Goal: Complete application form

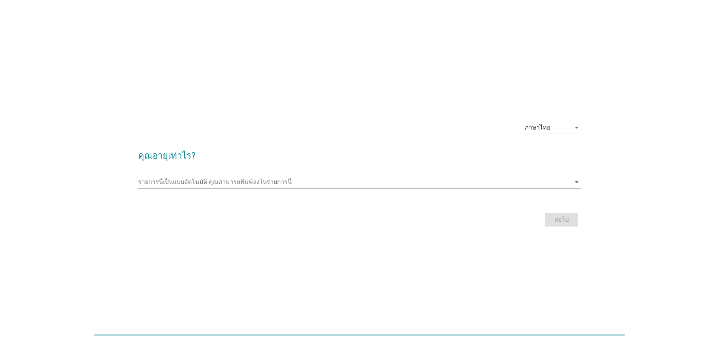
click at [579, 185] on icon "arrow_drop_down" at bounding box center [577, 182] width 9 height 9
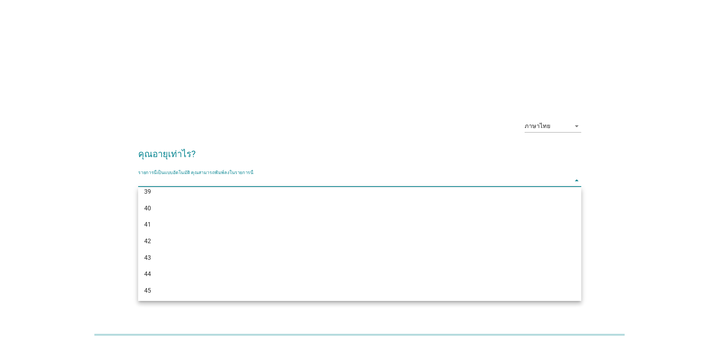
scroll to position [378, 0]
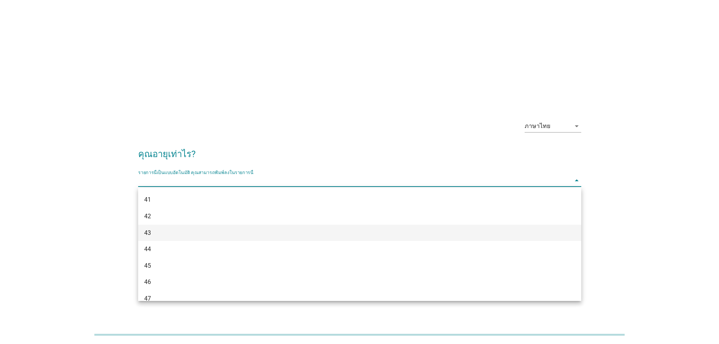
click at [203, 229] on div "43" at bounding box center [341, 232] width 395 height 9
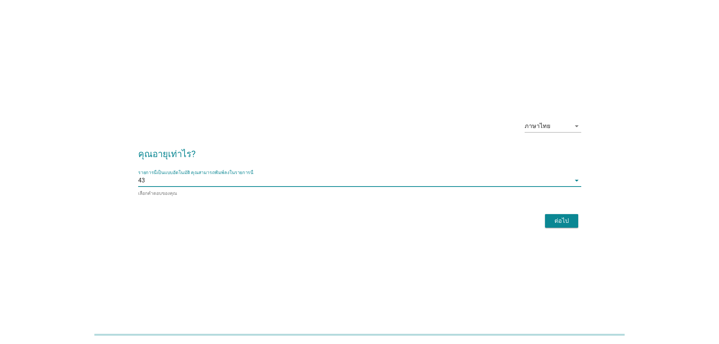
click at [560, 219] on div "ต่อไป" at bounding box center [561, 220] width 21 height 9
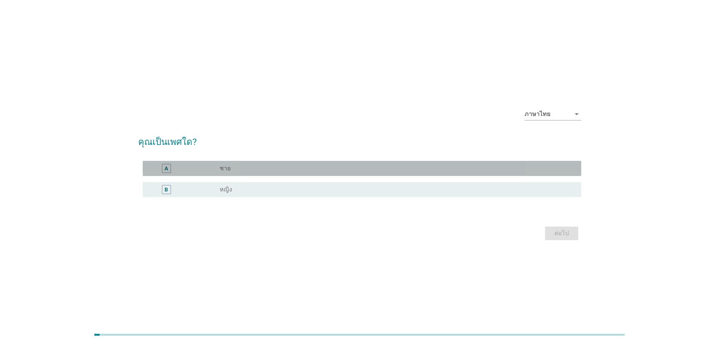
click at [168, 167] on div "A" at bounding box center [166, 168] width 3 height 8
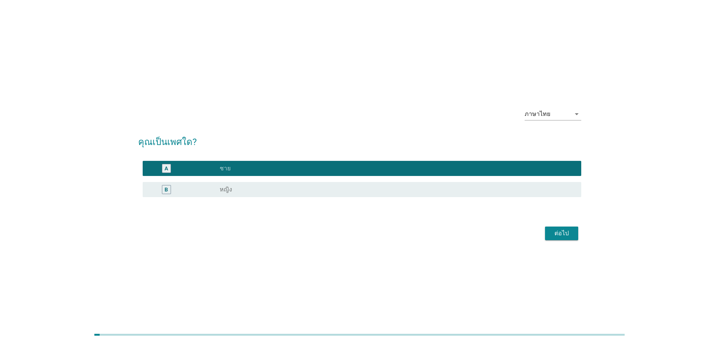
click at [570, 236] on div "ต่อไป" at bounding box center [561, 233] width 21 height 9
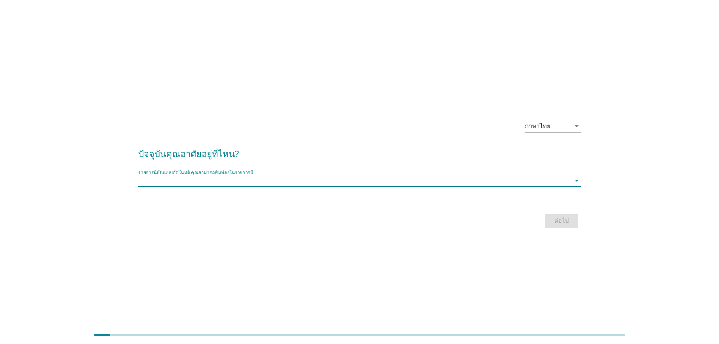
click at [209, 182] on input "รายการนี้เป็นแบบอัตโนมัติ คุณสามารถพิมพ์ลงในรายการนี้" at bounding box center [354, 180] width 433 height 12
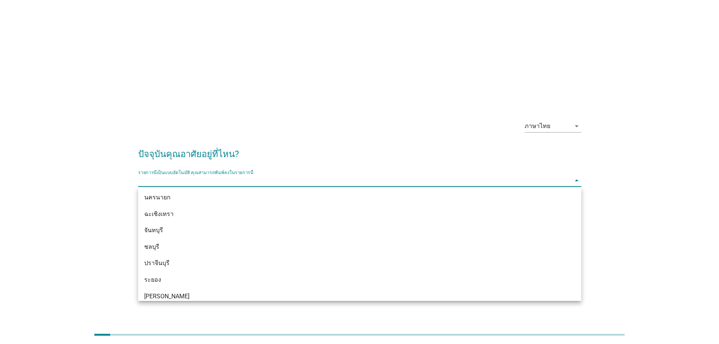
scroll to position [869, 0]
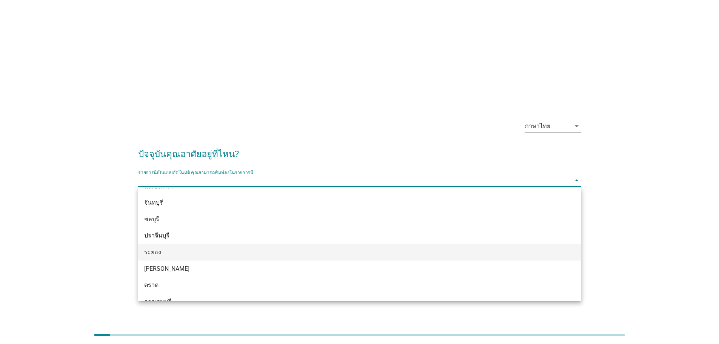
click at [205, 248] on div "ระยอง" at bounding box center [341, 252] width 395 height 9
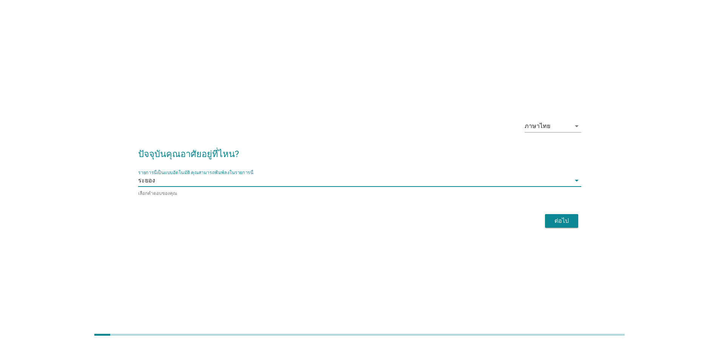
drag, startPoint x: 215, startPoint y: 244, endPoint x: 222, endPoint y: 241, distance: 8.1
click at [215, 244] on div "ภาษาไทย arrow_drop_down ปัจจุบันคุณอาศัยอยู่ที่ไหน? รายการนี้เป็นแบบอัตโนมัติ […" at bounding box center [359, 172] width 719 height 344
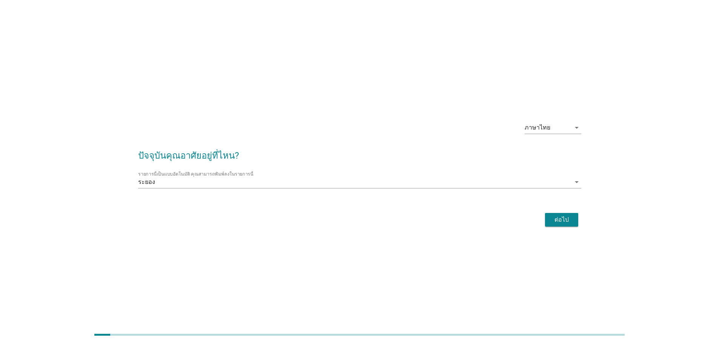
click at [558, 218] on div "ต่อไป" at bounding box center [561, 219] width 21 height 9
